Goal: Navigation & Orientation: Find specific page/section

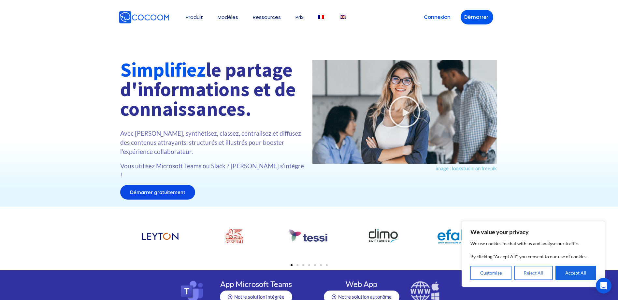
click at [536, 272] on button "Reject All" at bounding box center [533, 273] width 39 height 14
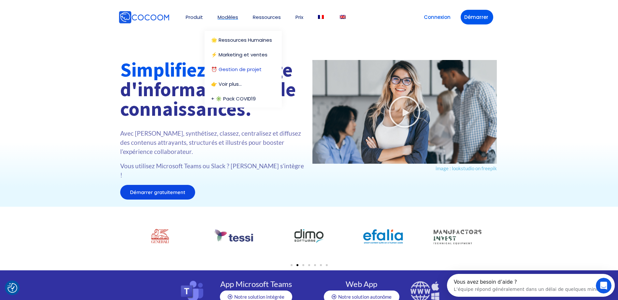
click at [233, 69] on link "⏰ Gestion de projet" at bounding box center [243, 69] width 64 height 5
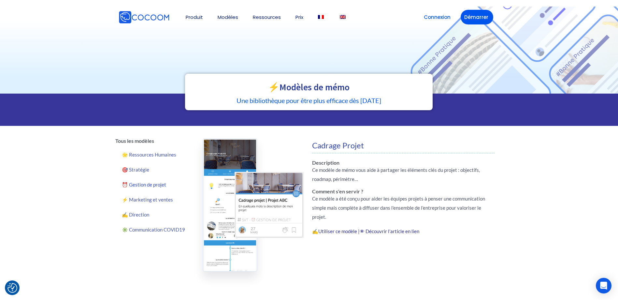
click at [259, 207] on img at bounding box center [269, 205] width 69 height 66
click at [228, 191] on img at bounding box center [230, 204] width 55 height 133
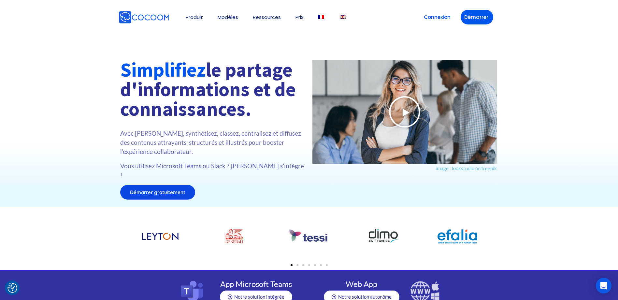
click at [406, 112] on icon at bounding box center [404, 111] width 33 height 33
